Goal: Check status: Check status

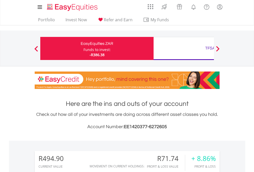
scroll to position [49, 81]
click at [83, 49] on div "Funds to invest:" at bounding box center [96, 49] width 27 height 5
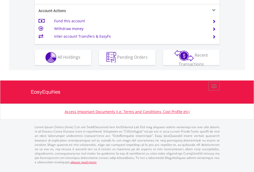
scroll to position [482, 0]
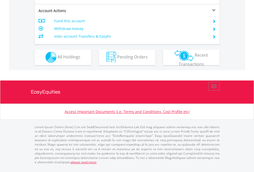
scroll to position [480, 0]
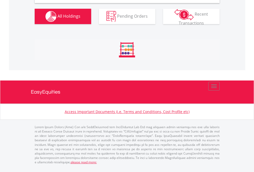
scroll to position [496, 0]
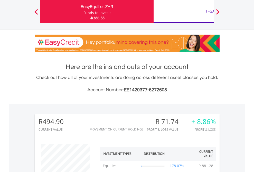
scroll to position [49, 81]
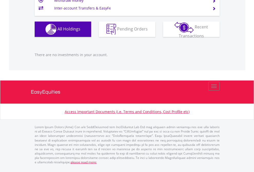
scroll to position [49, 81]
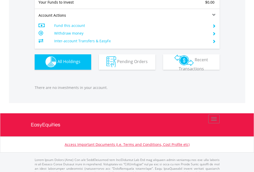
scroll to position [508, 0]
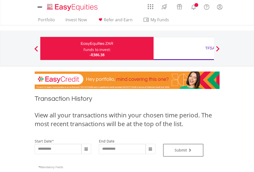
type input "**********"
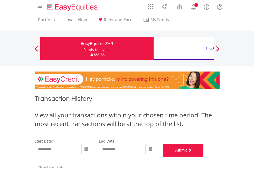
click at [204, 157] on button "Submit" at bounding box center [183, 150] width 41 height 13
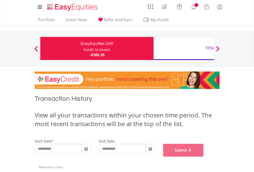
scroll to position [208, 0]
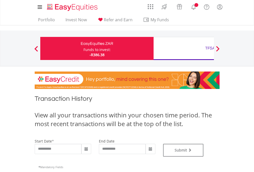
click at [184, 49] on div "TFSA" at bounding box center [210, 48] width 107 height 7
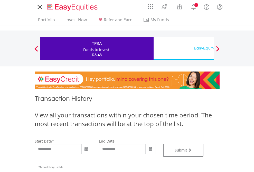
type input "**********"
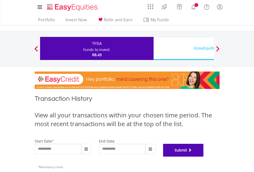
click at [204, 157] on button "Submit" at bounding box center [183, 150] width 41 height 13
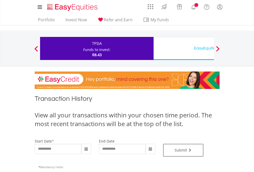
click at [184, 49] on div "EasyEquities USD" at bounding box center [210, 48] width 107 height 7
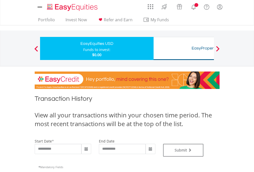
type input "**********"
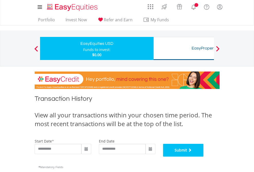
click at [204, 157] on button "Submit" at bounding box center [183, 150] width 41 height 13
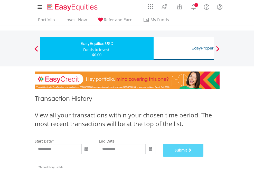
scroll to position [208, 0]
